Goal: Information Seeking & Learning: Learn about a topic

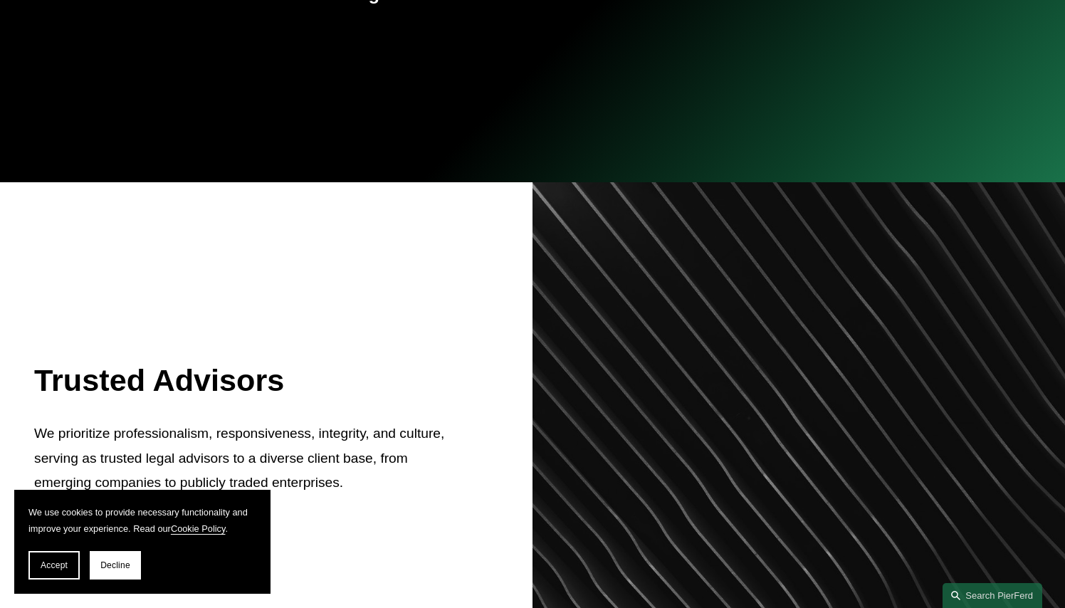
scroll to position [367, 0]
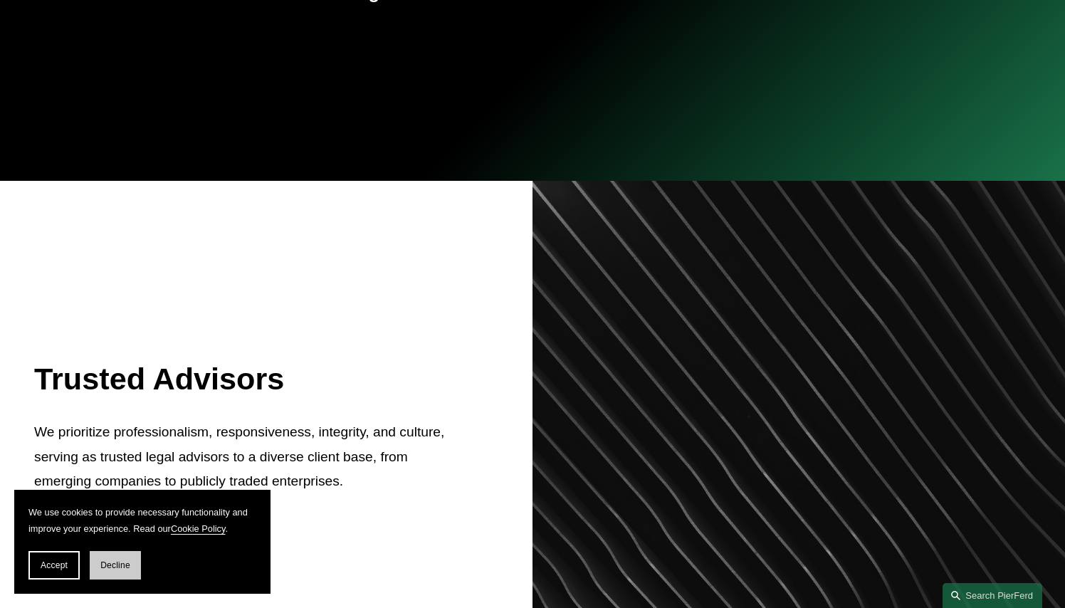
click at [117, 569] on span "Decline" at bounding box center [115, 566] width 30 height 10
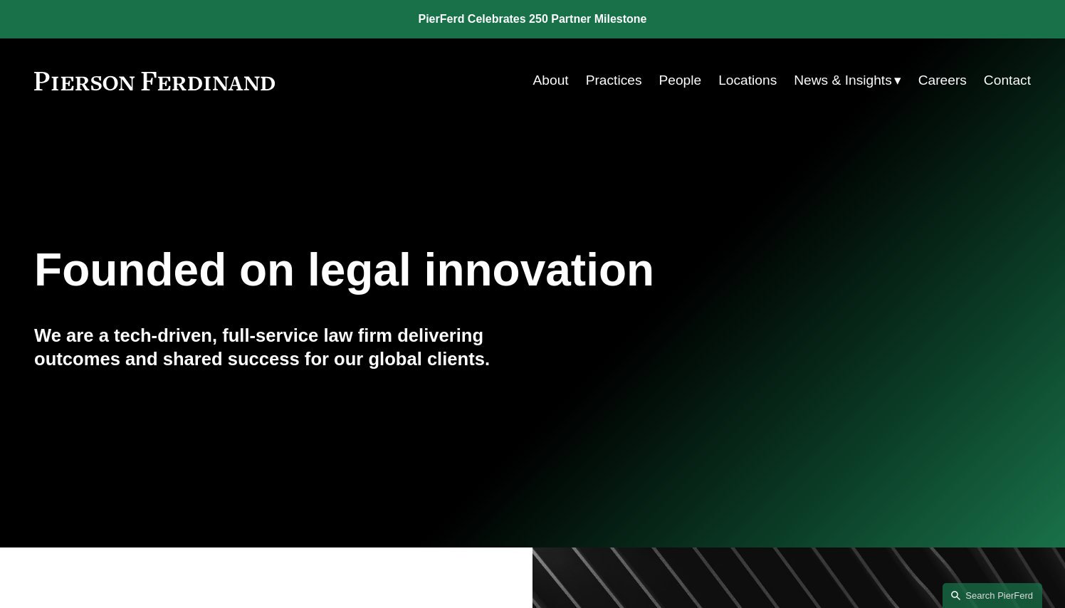
scroll to position [0, 0]
click at [627, 79] on link "Practices" at bounding box center [614, 80] width 56 height 27
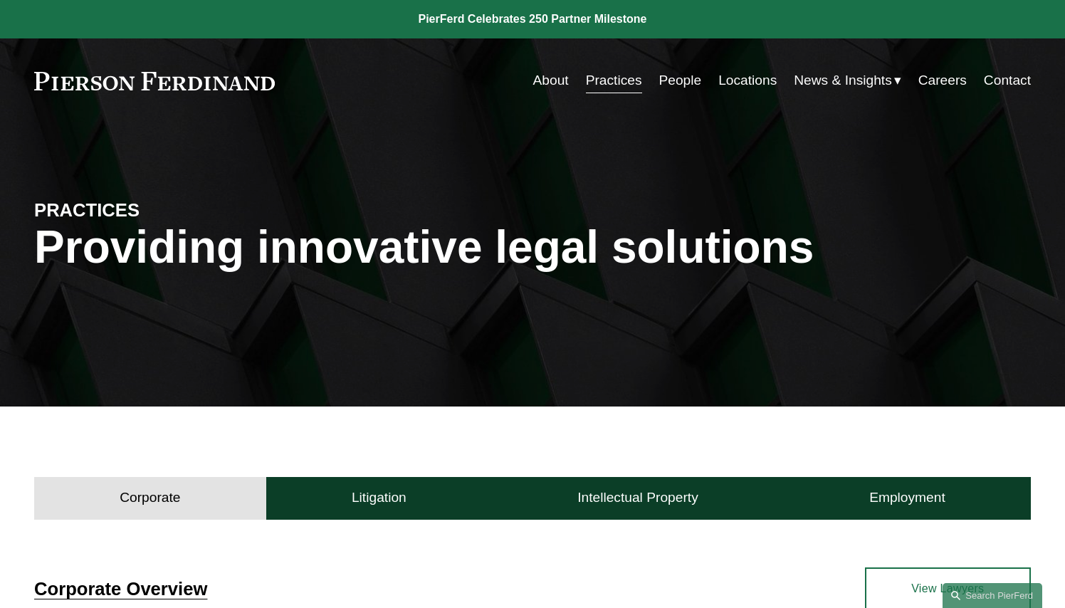
click at [736, 79] on link "Locations" at bounding box center [748, 80] width 58 height 27
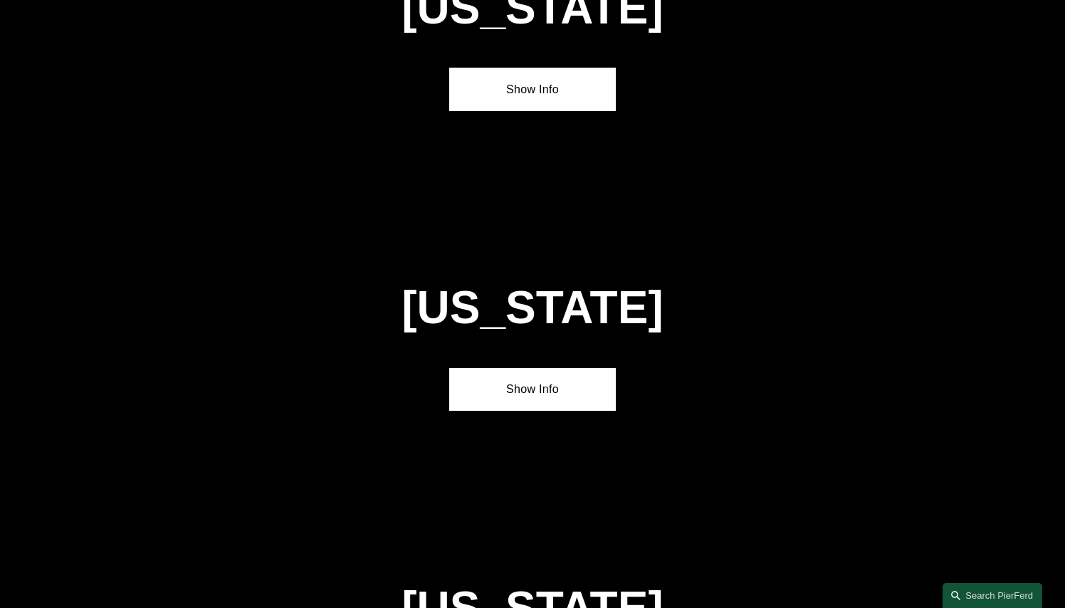
scroll to position [1069, 0]
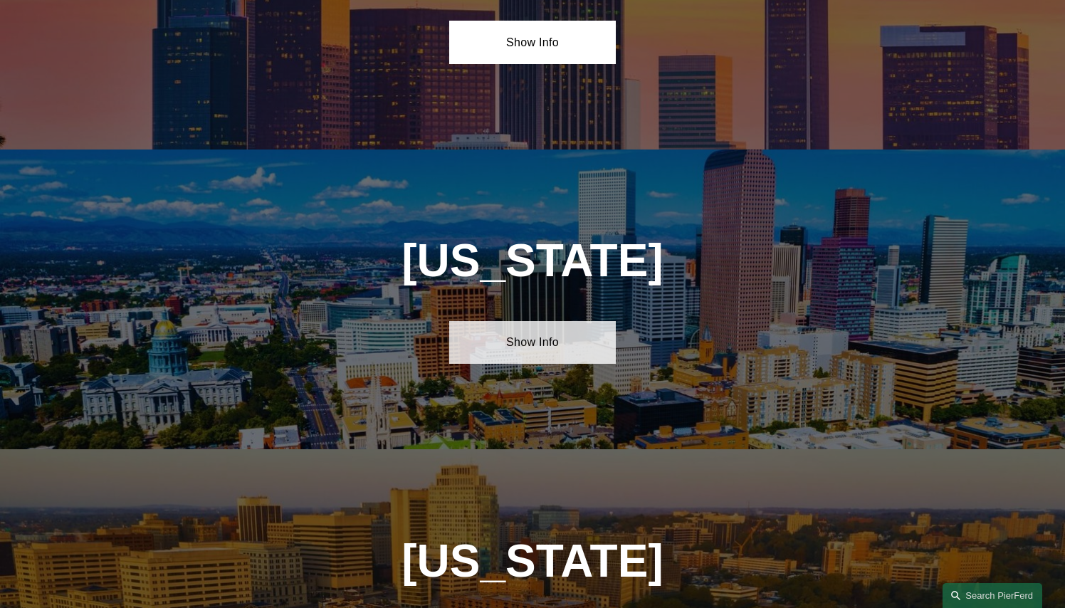
click at [558, 337] on link "Show Info" at bounding box center [532, 342] width 166 height 43
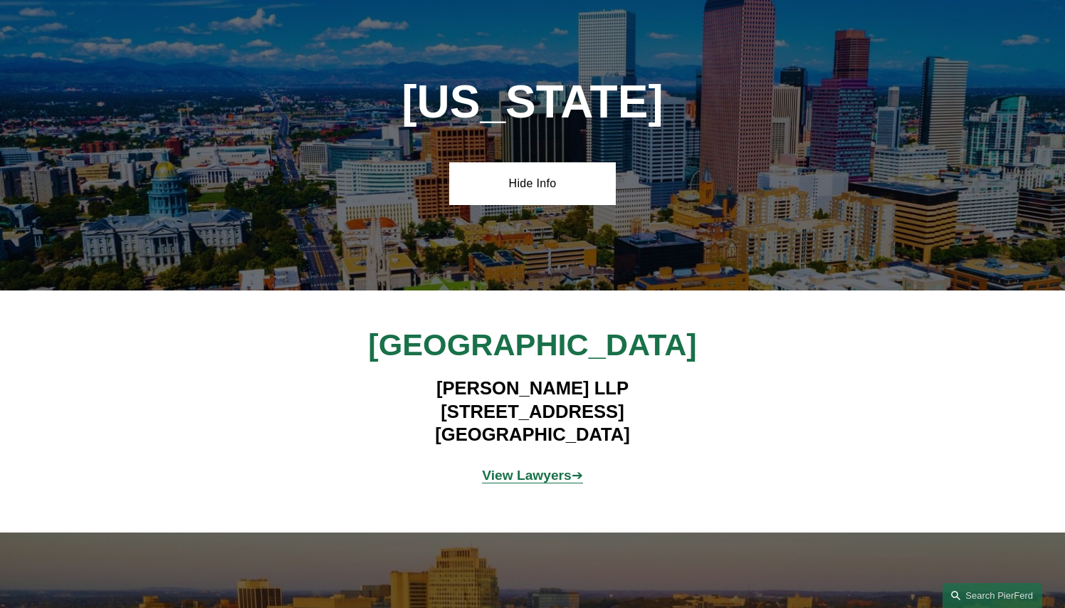
scroll to position [1230, 0]
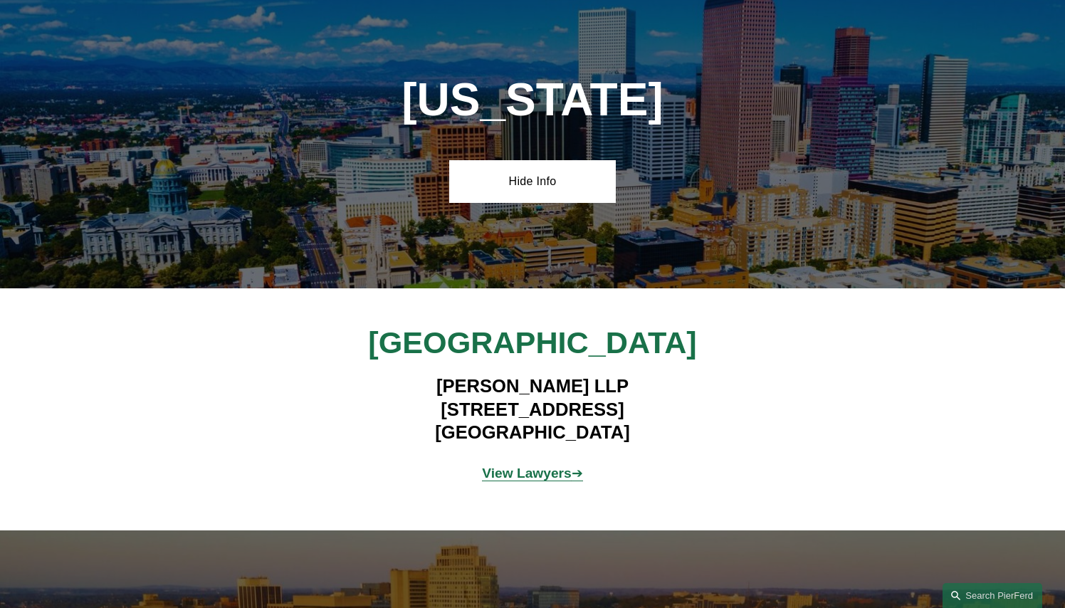
click at [517, 466] on strong "View Lawyers" at bounding box center [527, 473] width 90 height 15
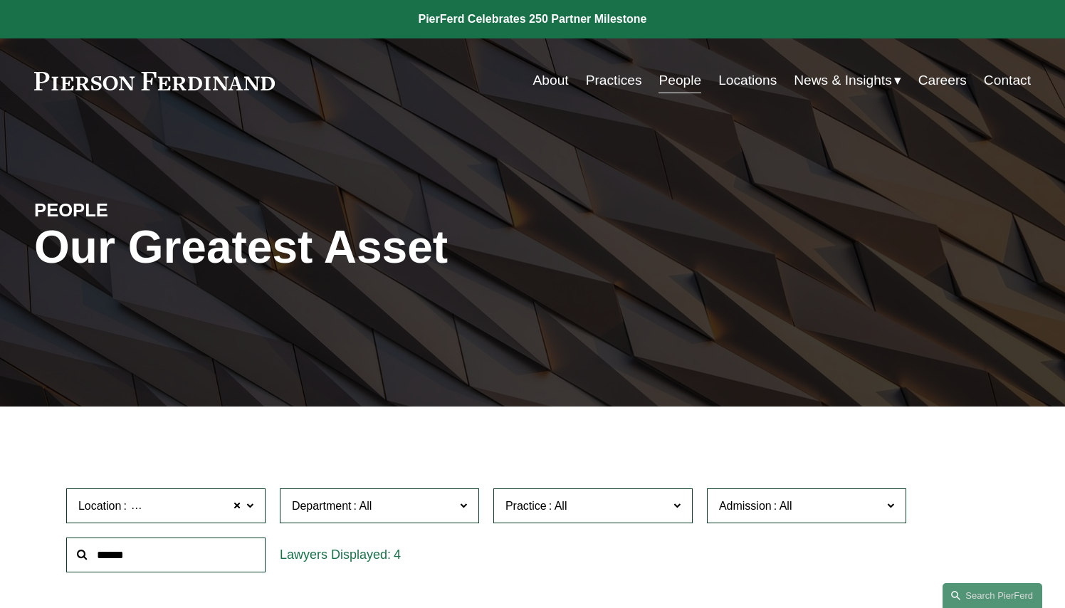
click at [955, 80] on link "Careers" at bounding box center [943, 80] width 48 height 27
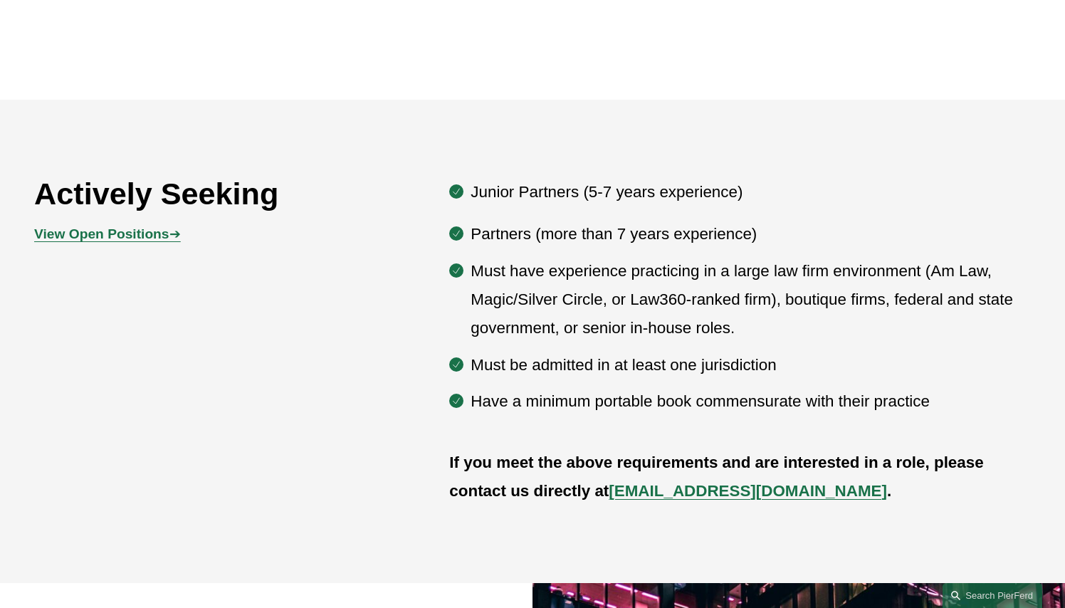
scroll to position [709, 0]
click at [154, 234] on strong "View Open Positions" at bounding box center [101, 233] width 135 height 15
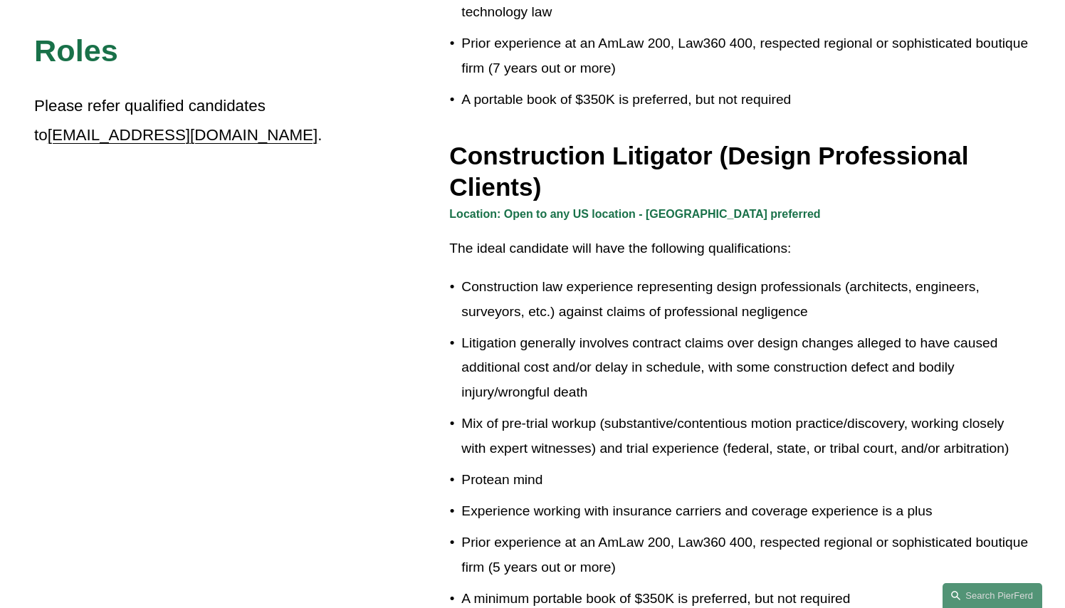
scroll to position [432, 0]
